Goal: Answer question/provide support

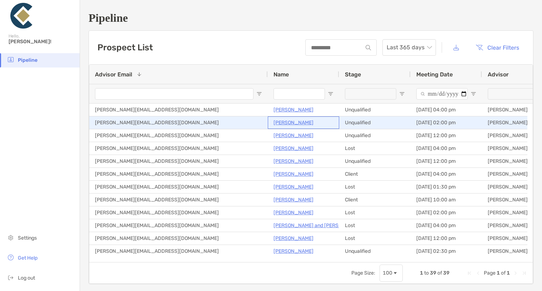
click at [284, 121] on p "[PERSON_NAME]" at bounding box center [293, 122] width 40 height 9
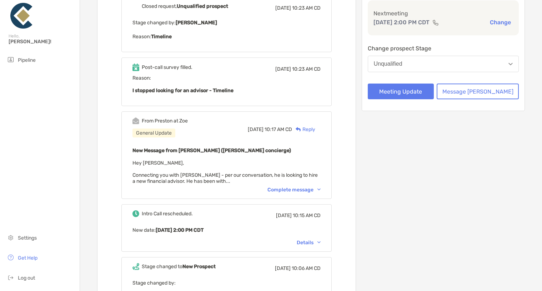
scroll to position [143, 0]
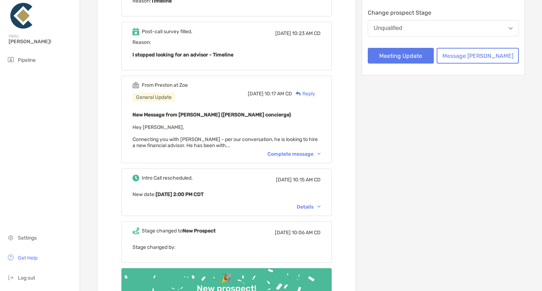
click at [309, 155] on div "Complete message" at bounding box center [293, 154] width 53 height 6
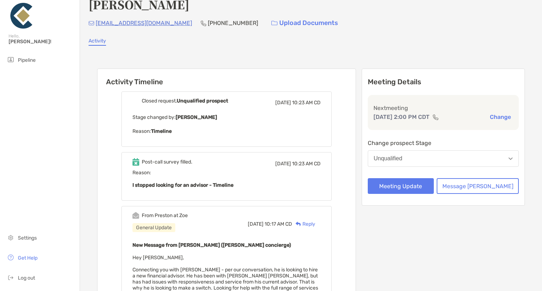
scroll to position [0, 0]
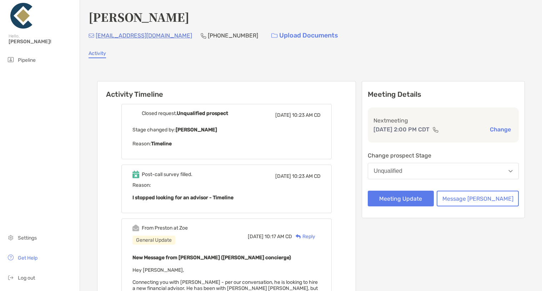
click at [91, 122] on div "Activity Timeline Closed request, Unqualified prospect [DATE] 10:23 AM CD Stage…" at bounding box center [310, 296] width 445 height 462
click at [207, 137] on div "Stage changed by: [PERSON_NAME] Reason: Timeline" at bounding box center [226, 136] width 188 height 23
click at [299, 120] on div "[DATE] 10:23 AM CD" at bounding box center [297, 115] width 45 height 10
click at [301, 126] on p "Stage changed by: [PERSON_NAME]" at bounding box center [226, 129] width 188 height 9
click at [311, 141] on p "Reason: Timeline" at bounding box center [226, 143] width 188 height 9
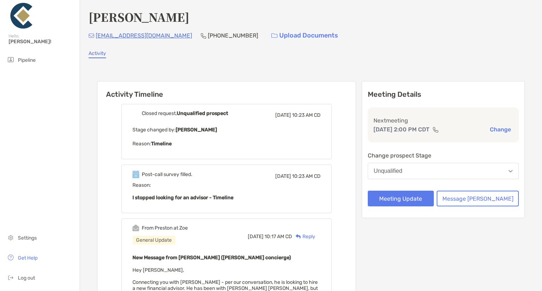
click at [311, 141] on p "Reason: Timeline" at bounding box center [226, 143] width 188 height 9
drag, startPoint x: 274, startPoint y: 140, endPoint x: 167, endPoint y: 183, distance: 115.4
click at [167, 183] on div "Reason: I stopped looking for an advisor - Timeline" at bounding box center [226, 192] width 188 height 20
